Goal: Task Accomplishment & Management: Complete application form

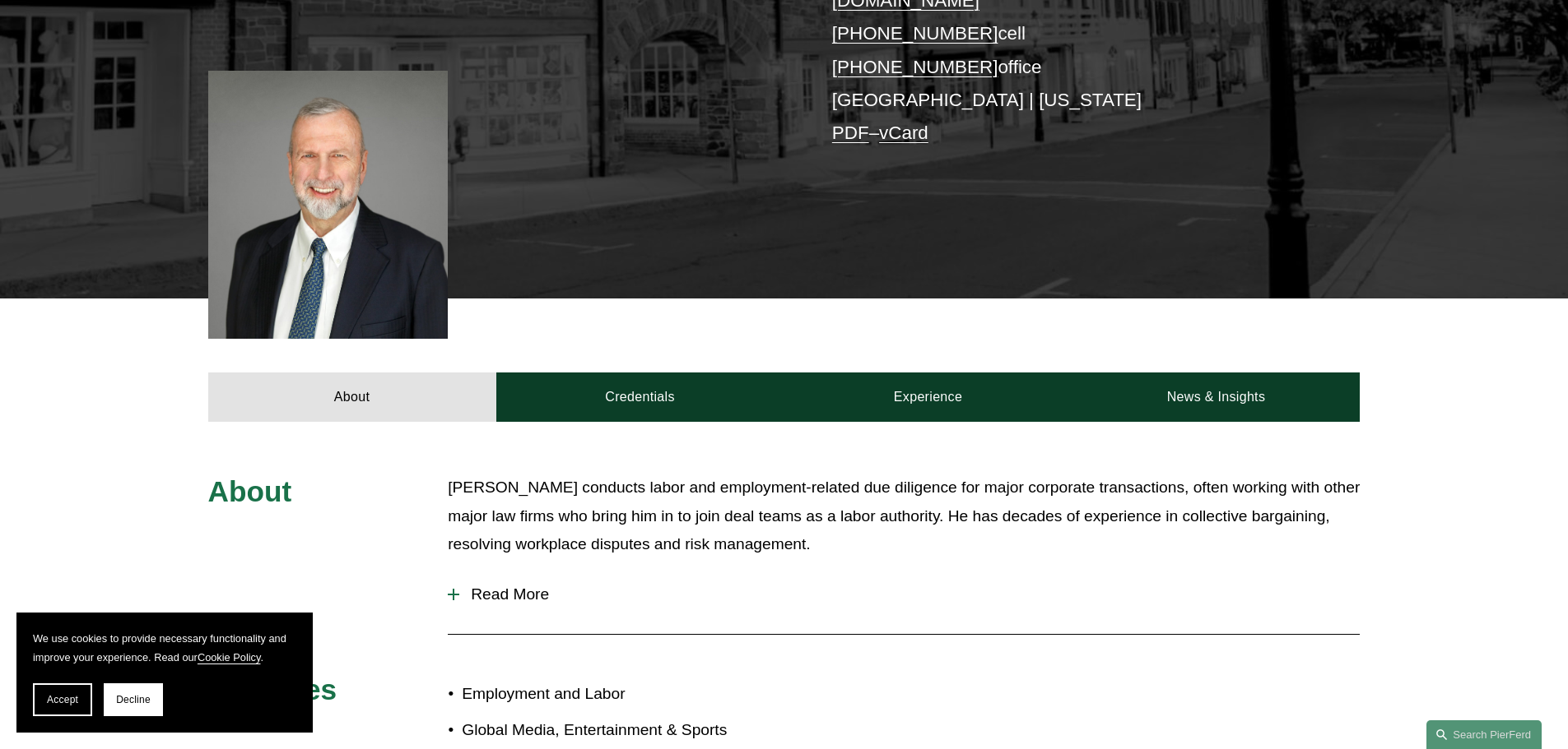
scroll to position [493, 0]
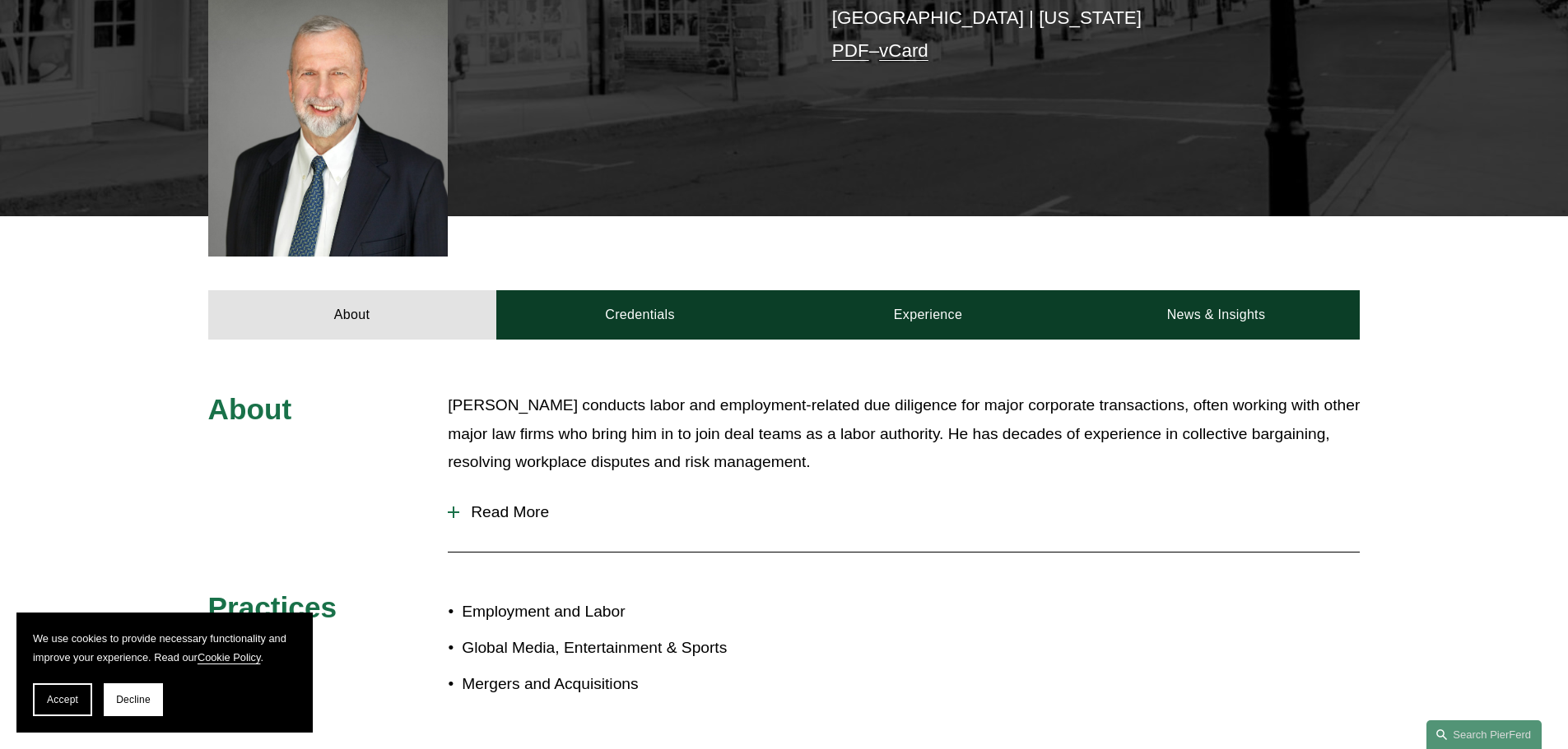
click at [482, 504] on span "Read More" at bounding box center [909, 512] width 900 height 18
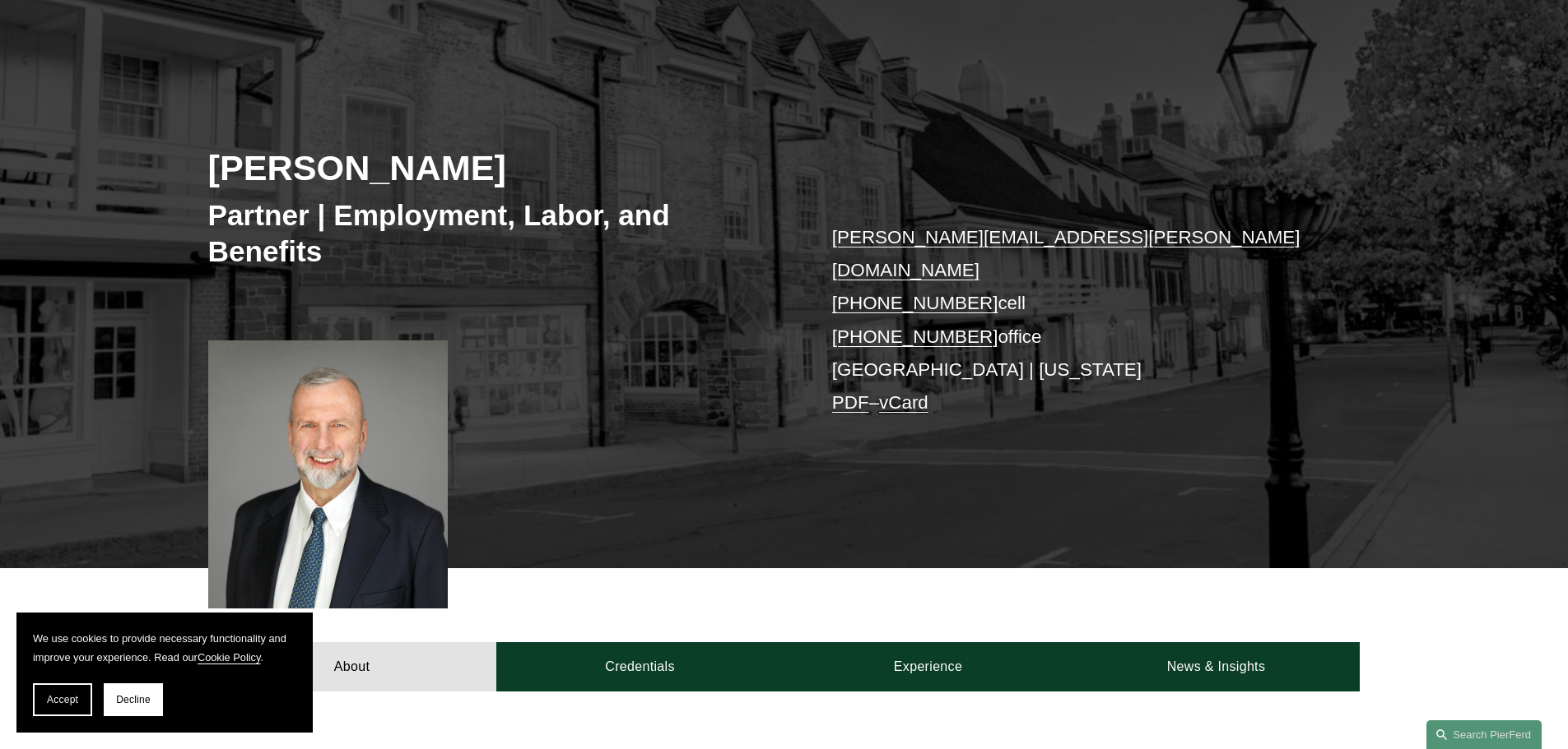
scroll to position [0, 0]
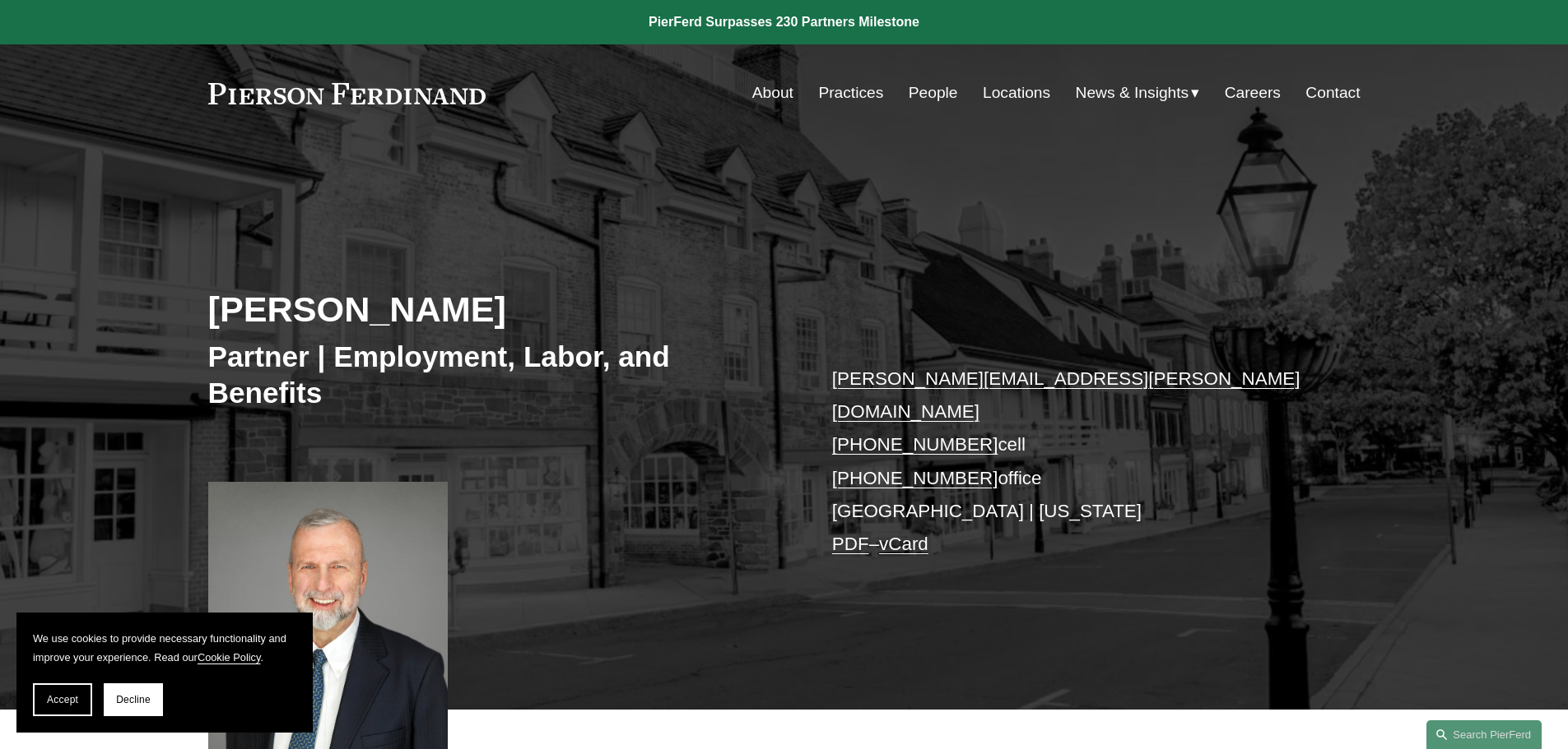
click at [1007, 91] on link "Locations" at bounding box center [1017, 92] width 67 height 32
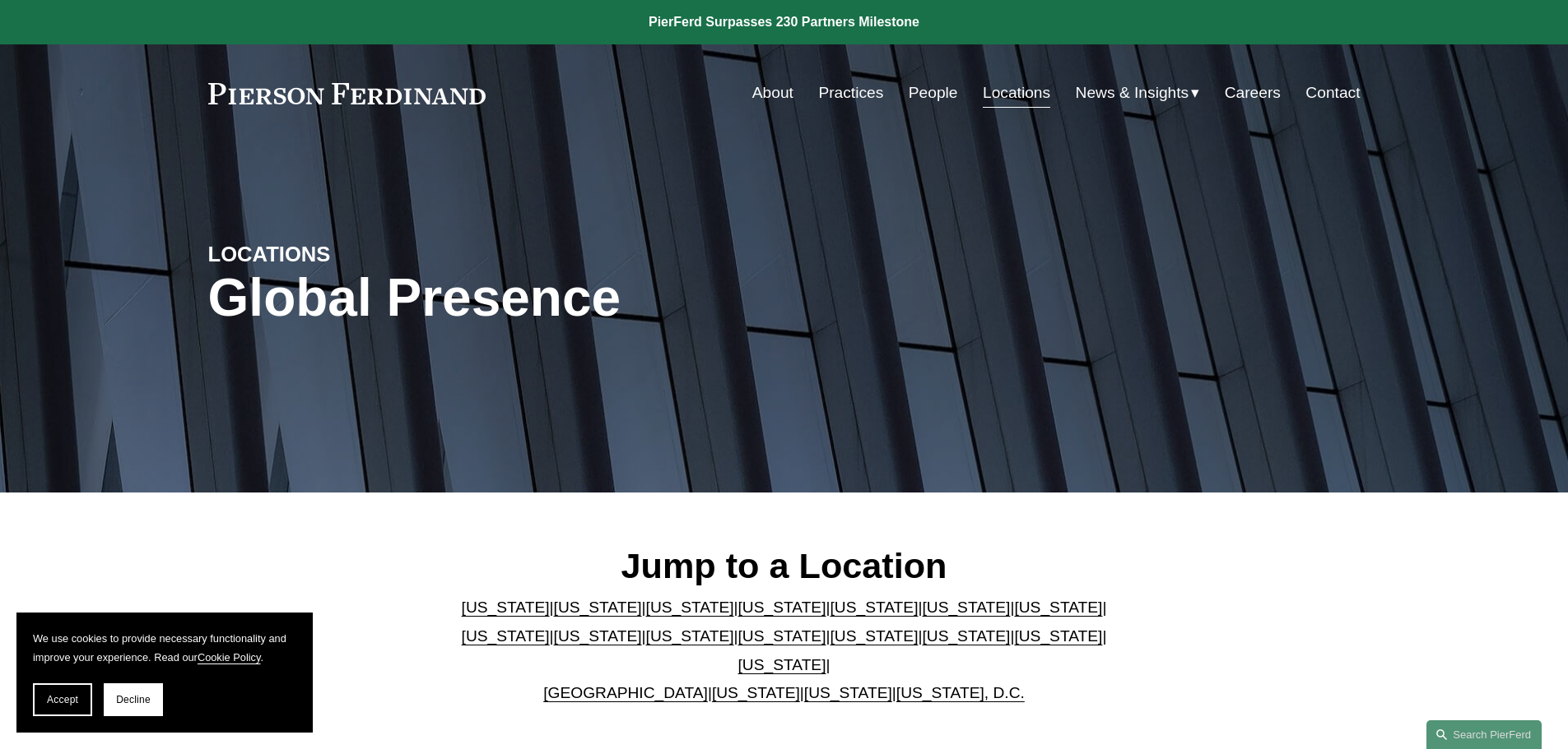
click at [847, 102] on link "Practices" at bounding box center [850, 92] width 65 height 32
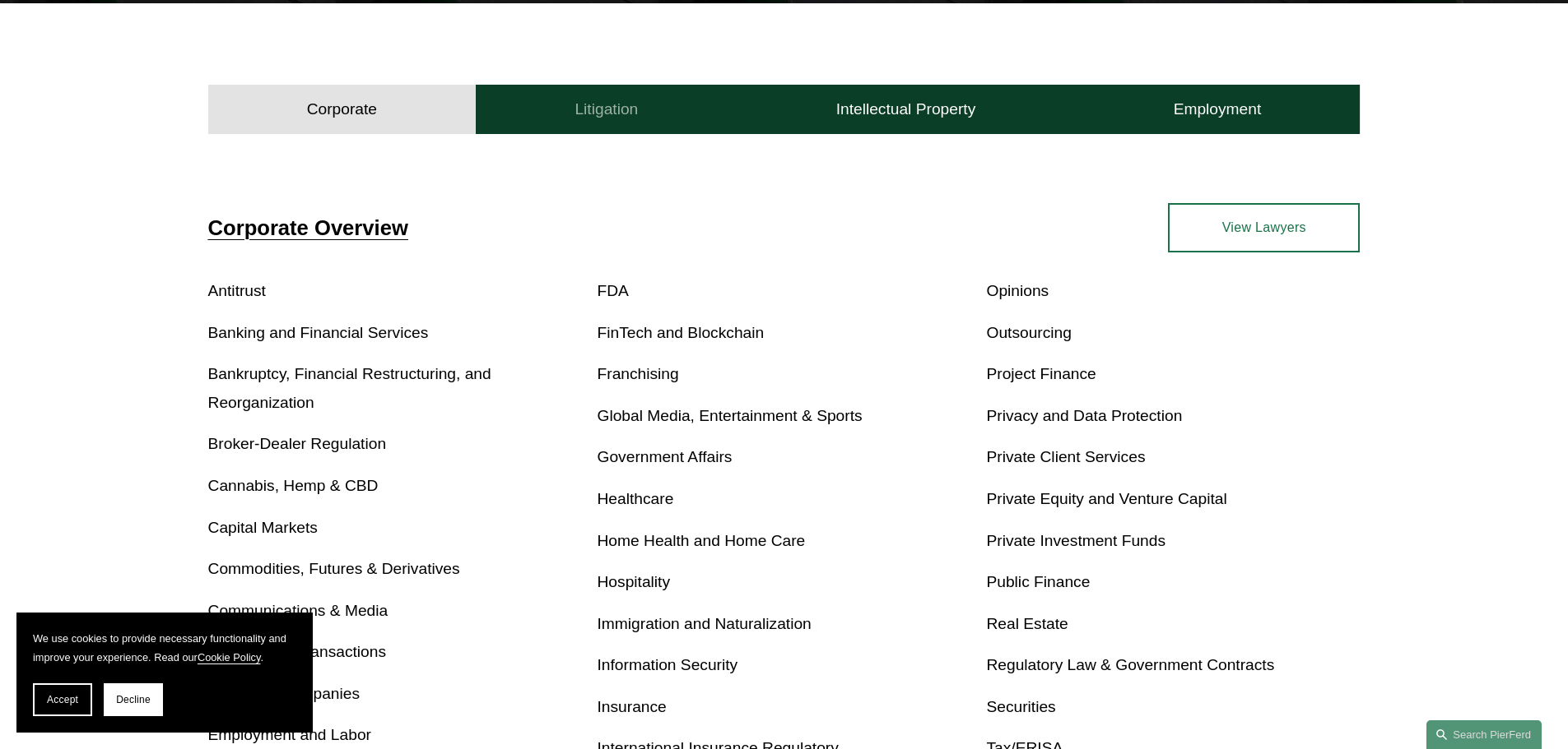
scroll to position [493, 0]
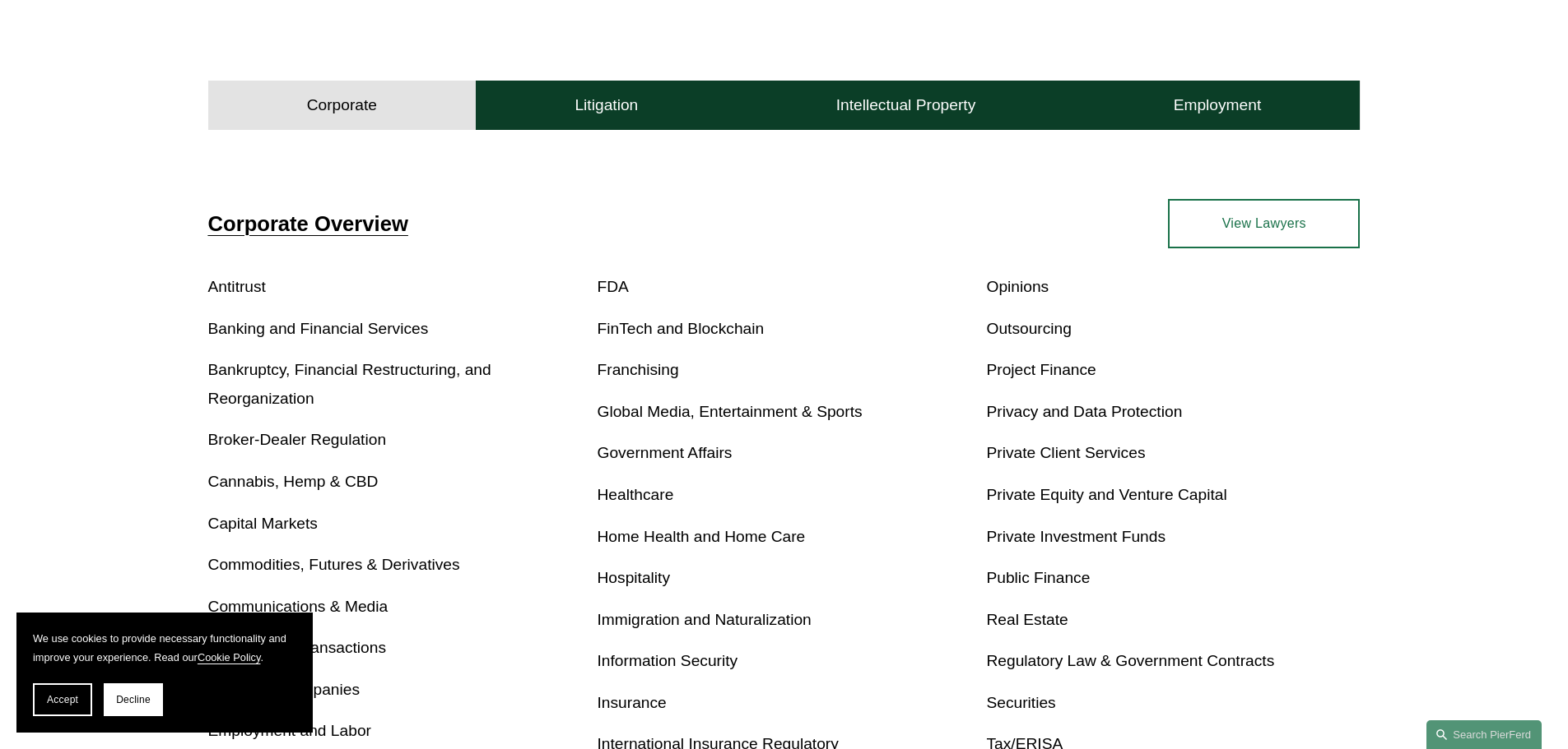
click at [1336, 240] on link "View Lawyers" at bounding box center [1263, 223] width 191 height 49
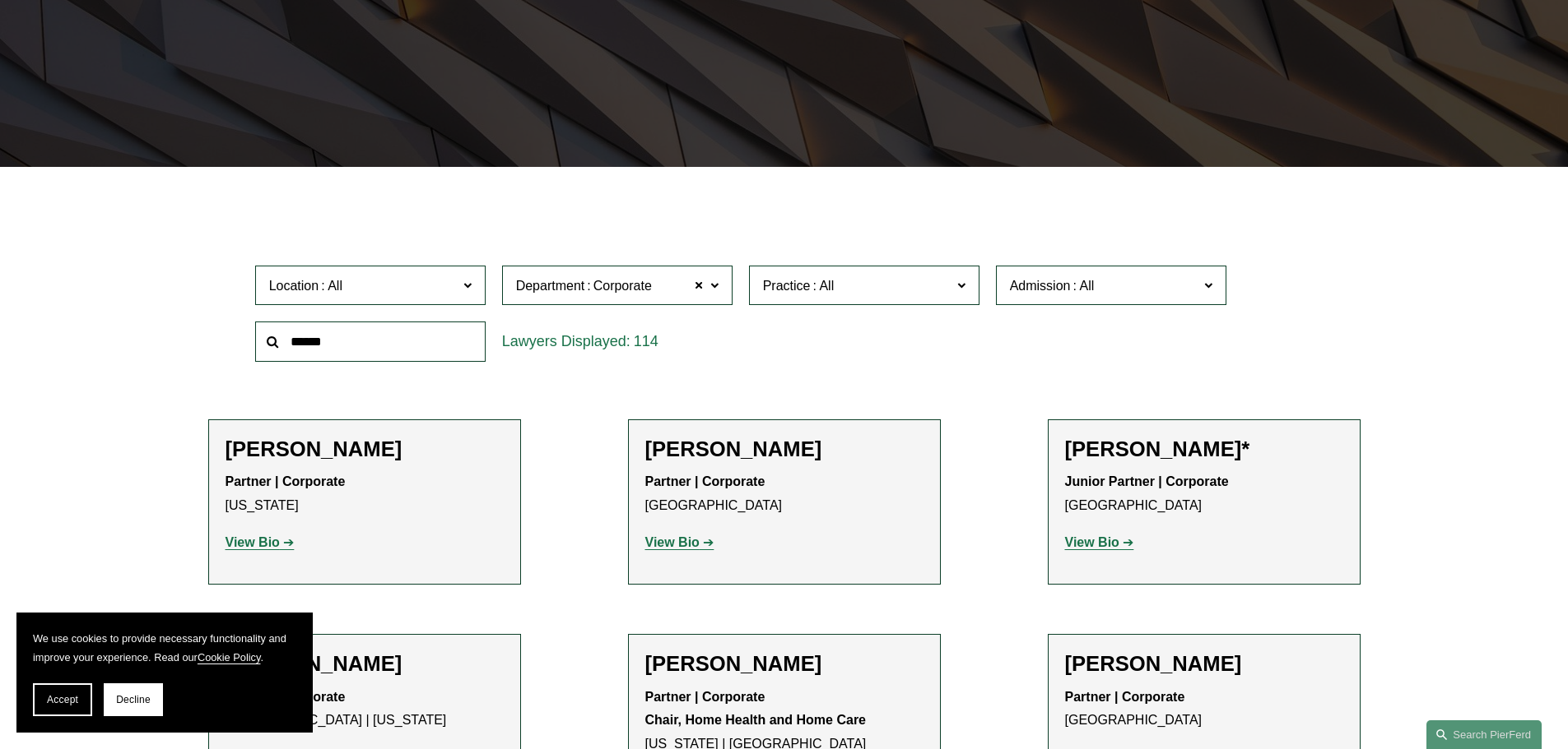
scroll to position [329, 0]
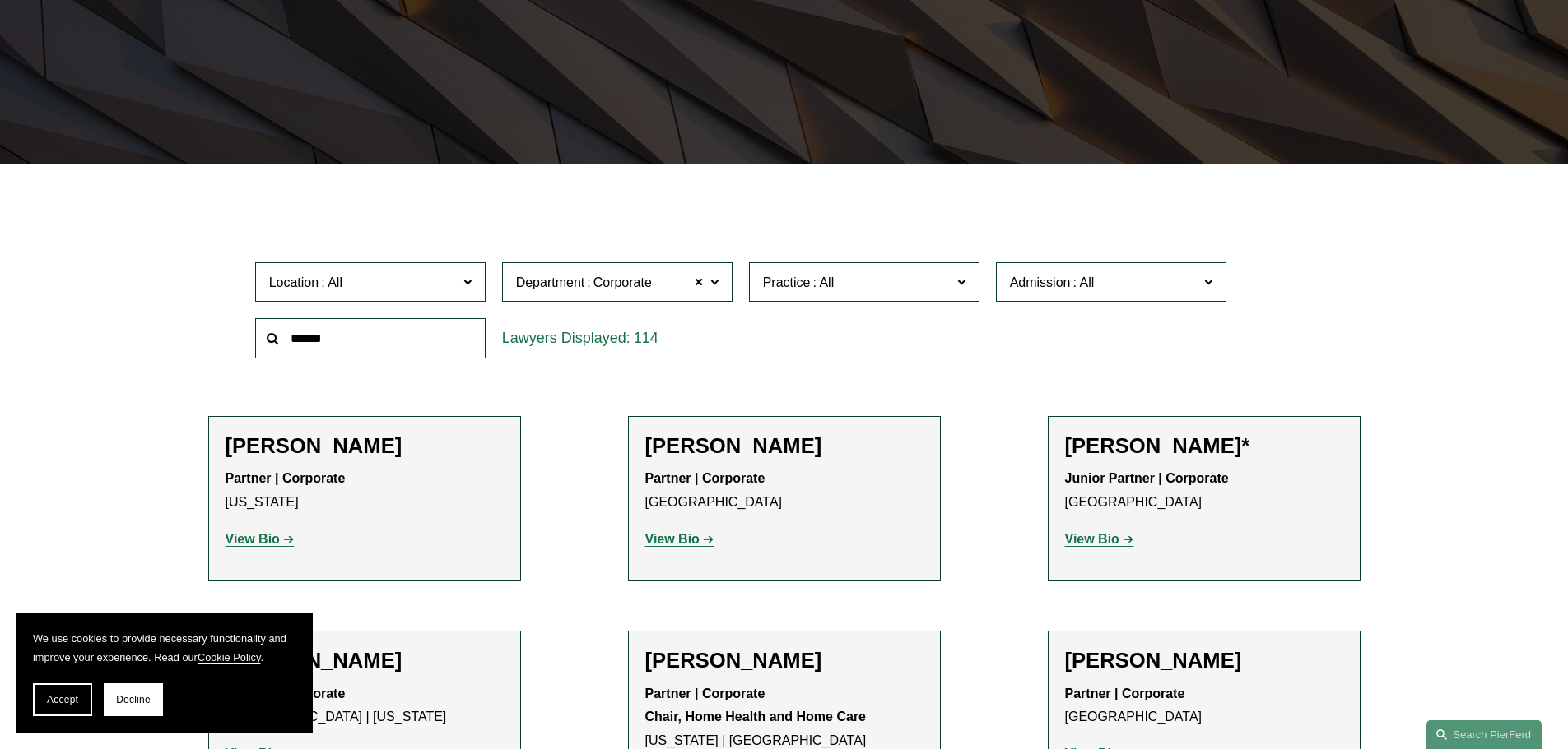
click at [829, 286] on span at bounding box center [822, 283] width 26 height 14
click at [0, 0] on link "Cannabis, Hemp & CBD" at bounding box center [0, 0] width 0 height 0
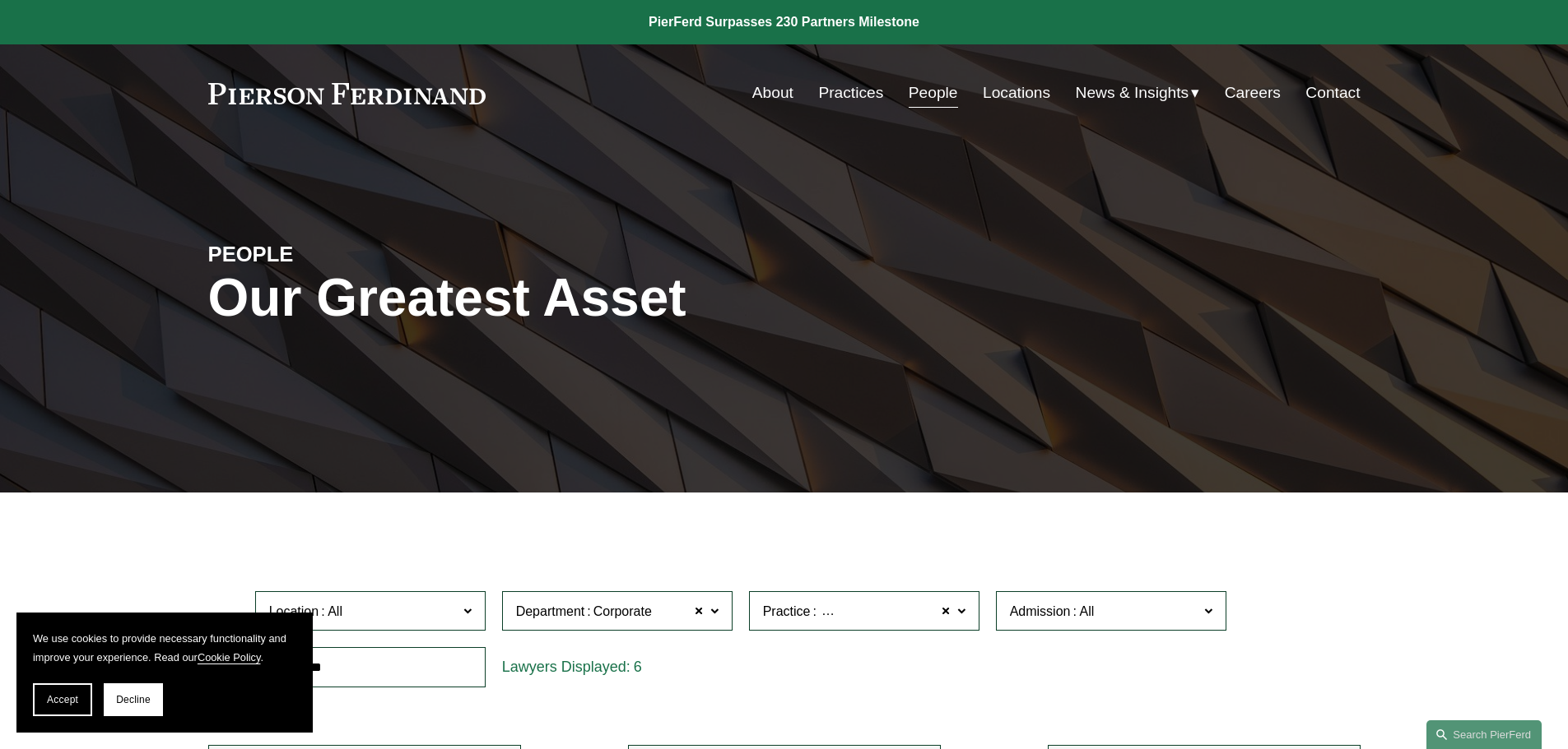
click at [1302, 95] on nav "About Practices People Locations News & Insights News Insights Blogs Careers Co…" at bounding box center [1056, 92] width 608 height 32
click at [1275, 95] on link "Careers" at bounding box center [1252, 92] width 56 height 32
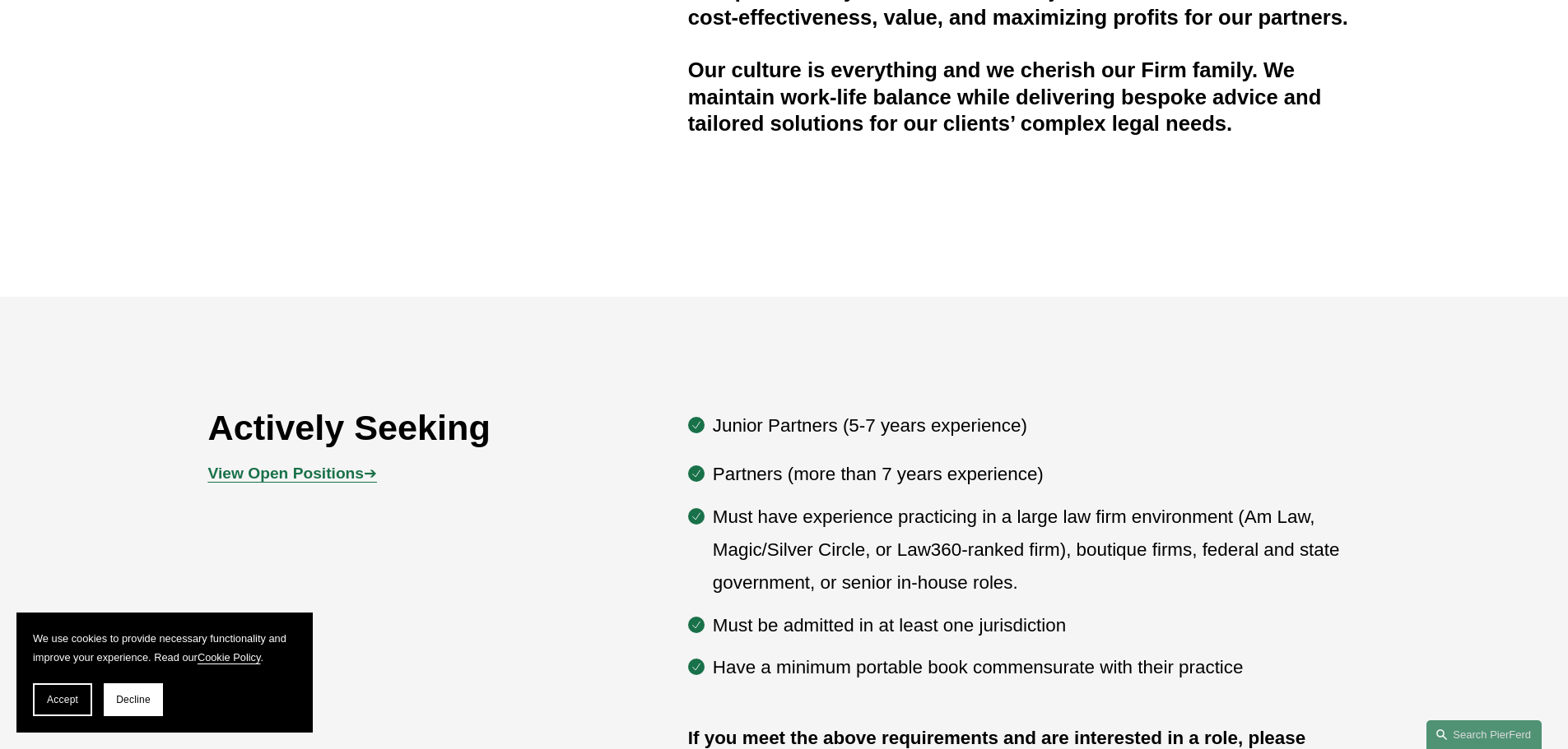
scroll to position [823, 0]
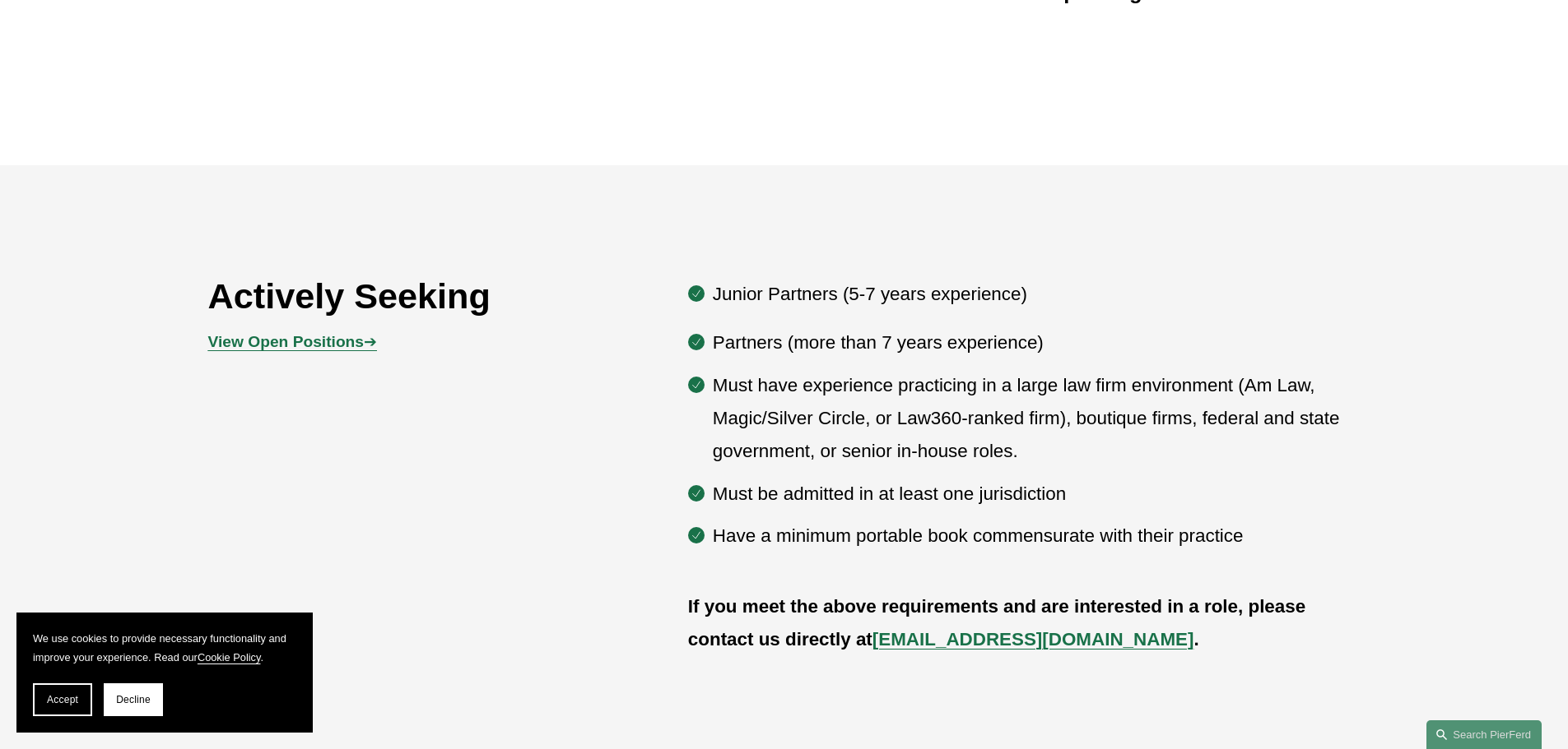
click at [295, 339] on strong "View Open Positions" at bounding box center [286, 342] width 156 height 17
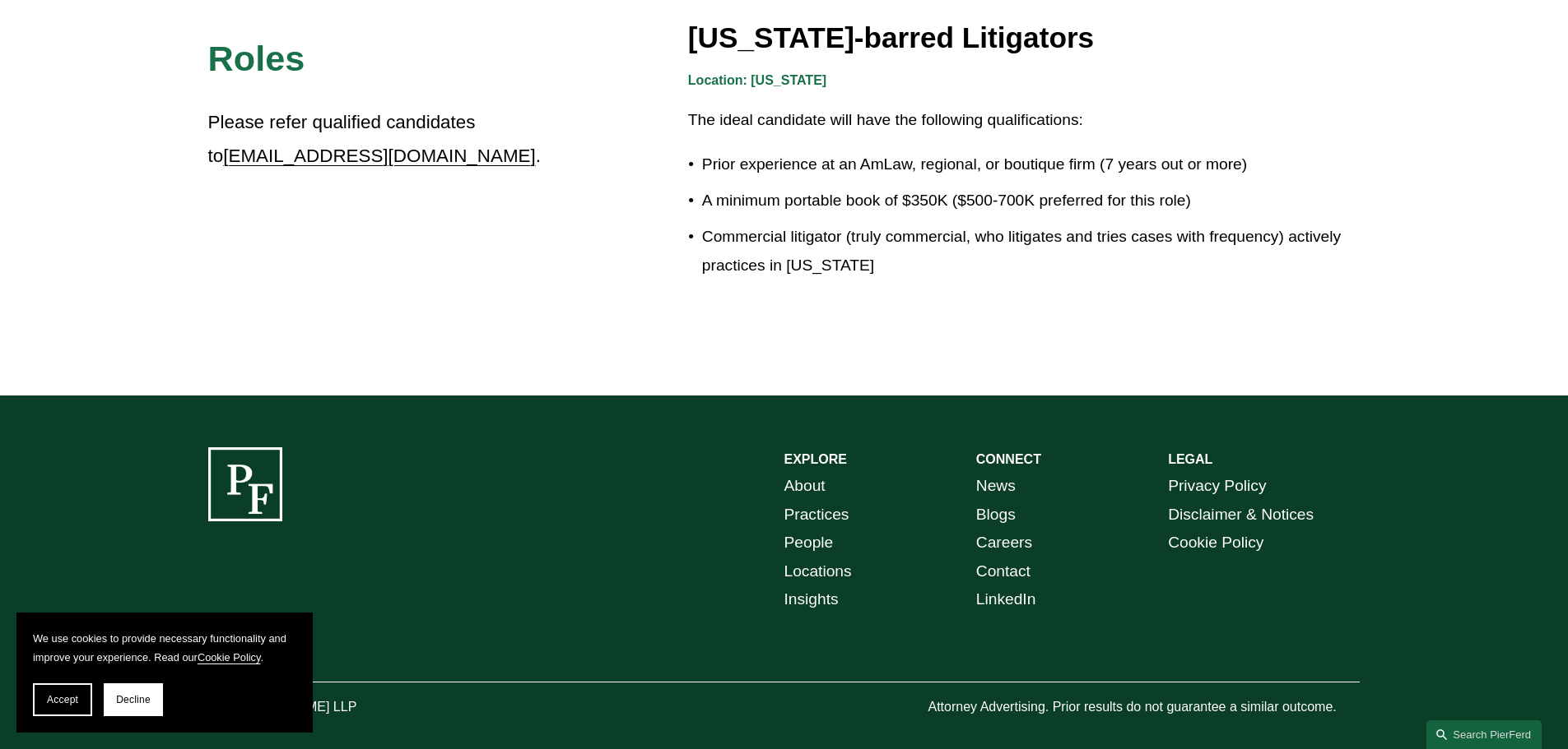
scroll to position [3010, 0]
